Goal: Find specific page/section: Find specific page/section

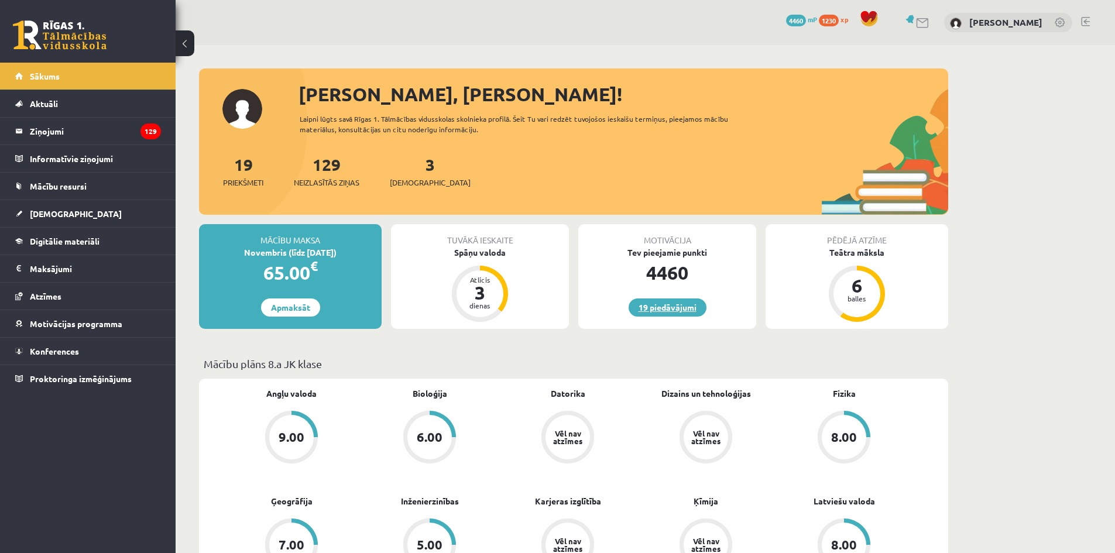
click at [667, 309] on link "19 piedāvājumi" at bounding box center [668, 307] width 78 height 18
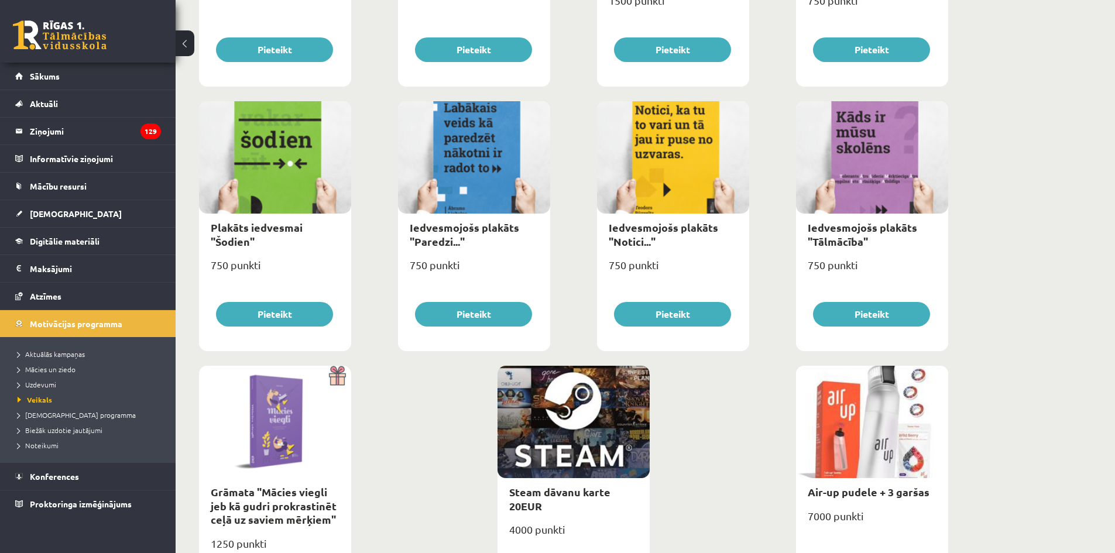
scroll to position [1245, 0]
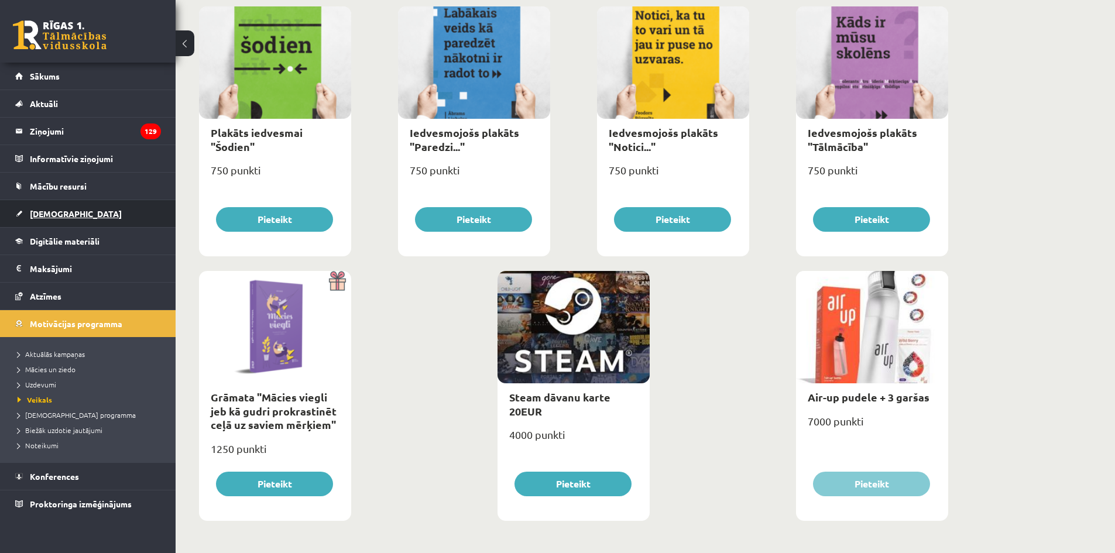
click at [98, 204] on link "[DEMOGRAPHIC_DATA]" at bounding box center [88, 213] width 146 height 27
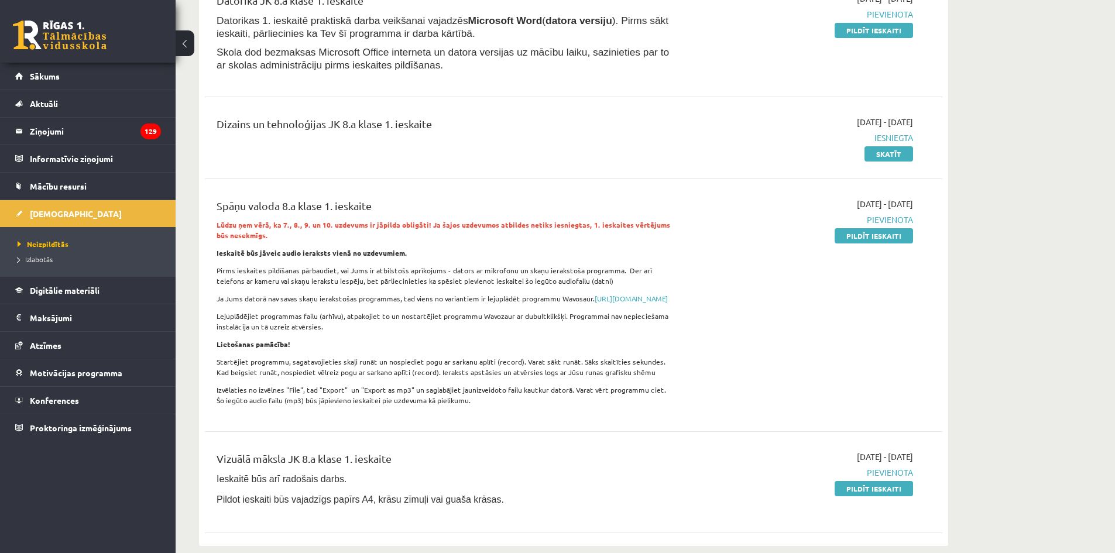
scroll to position [176, 0]
